Goal: Browse casually: Explore the website without a specific task or goal

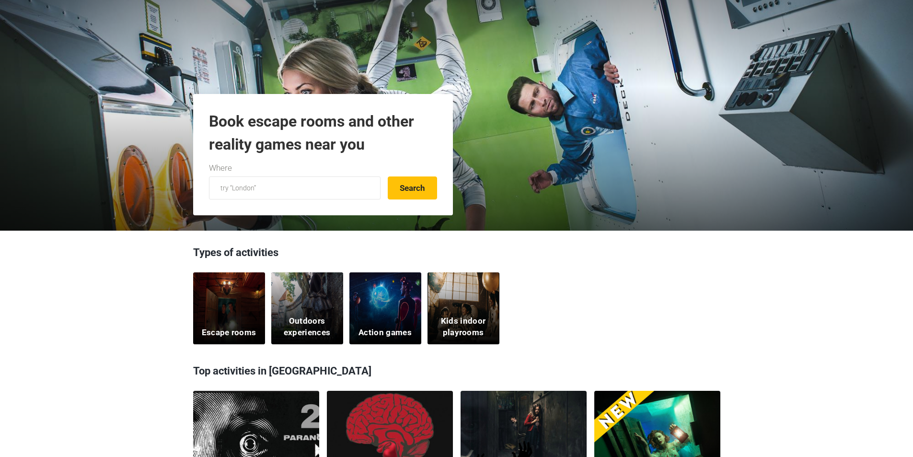
scroll to position [192, 0]
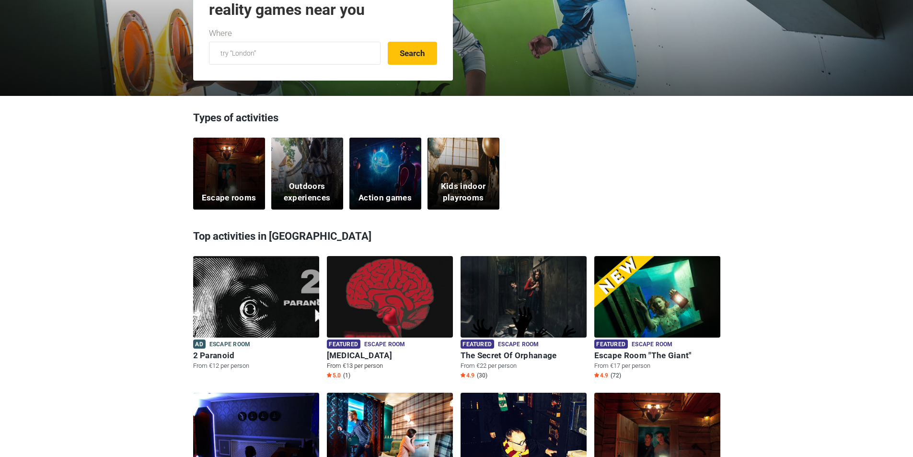
click at [359, 298] on img at bounding box center [390, 302] width 126 height 93
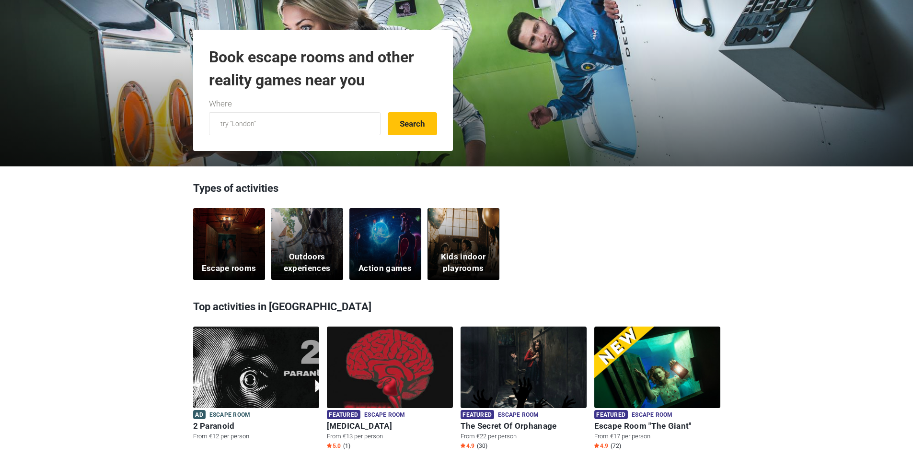
scroll to position [0, 0]
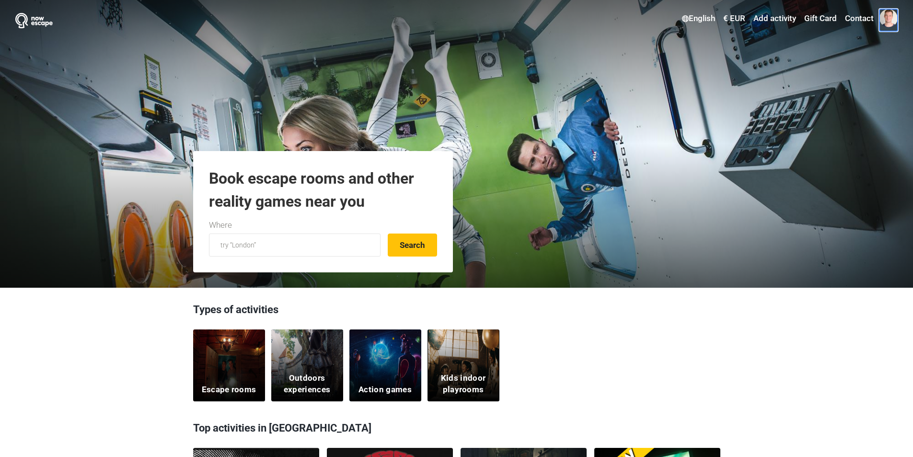
click at [889, 21] on span at bounding box center [889, 18] width 18 height 18
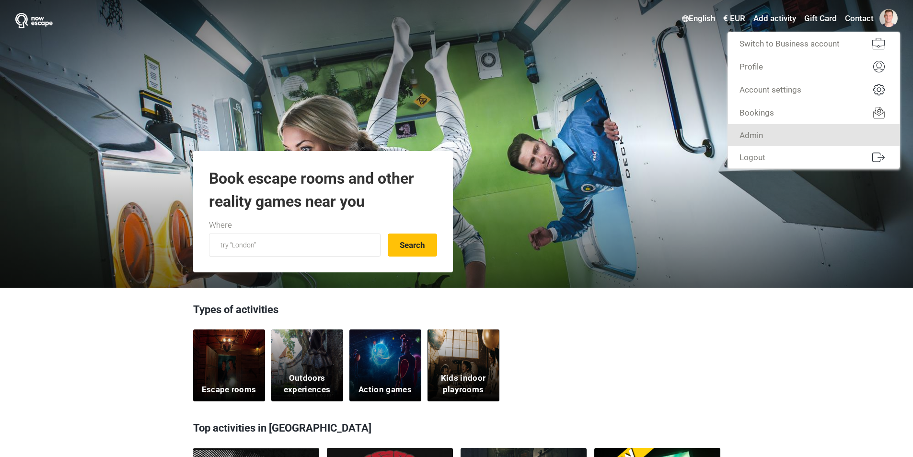
click at [835, 139] on link "Admin" at bounding box center [814, 135] width 172 height 22
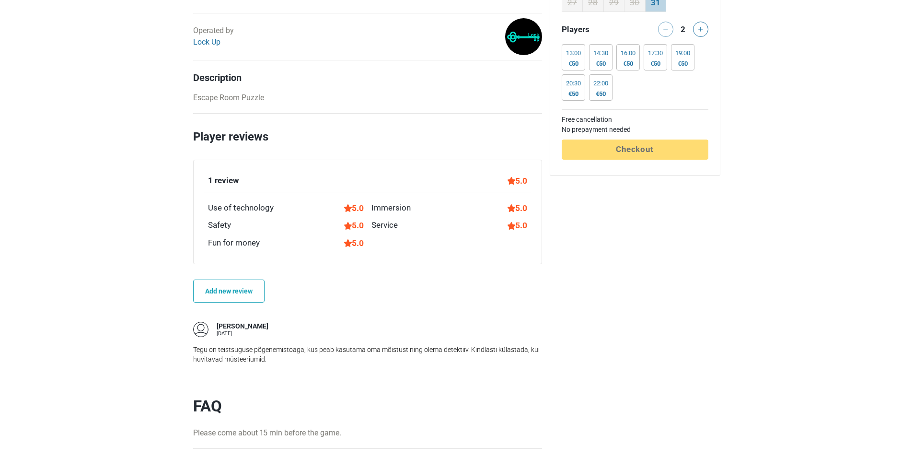
scroll to position [527, 0]
